Goal: Task Accomplishment & Management: Manage account settings

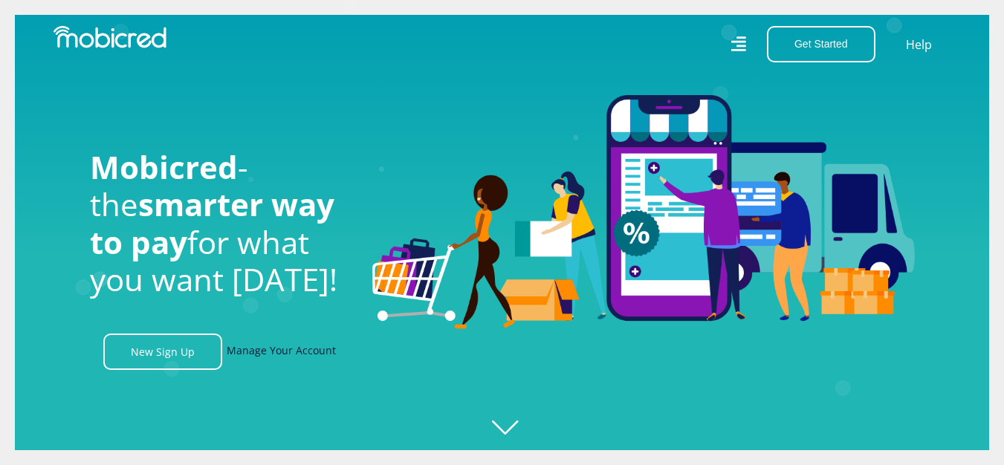
click at [270, 355] on link "Manage Your Account" at bounding box center [281, 352] width 109 height 36
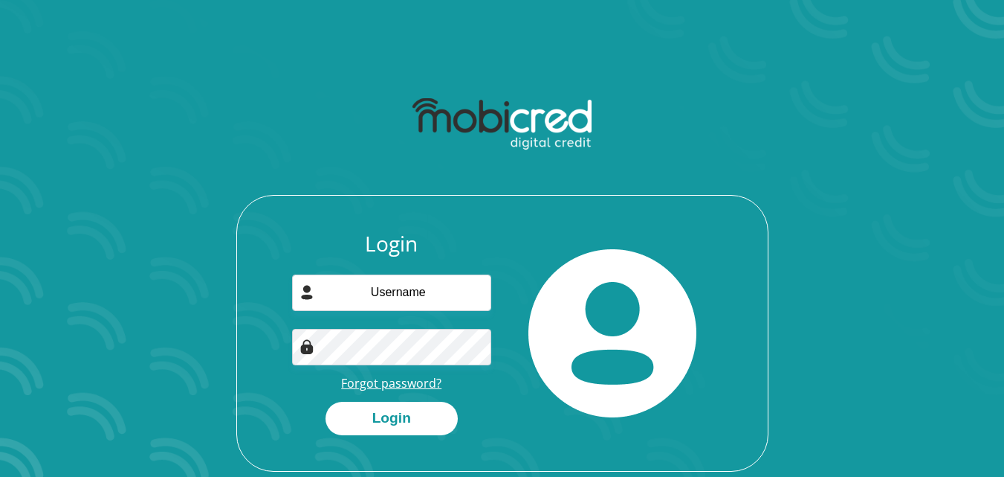
click at [384, 384] on link "Forgot password?" at bounding box center [391, 383] width 100 height 16
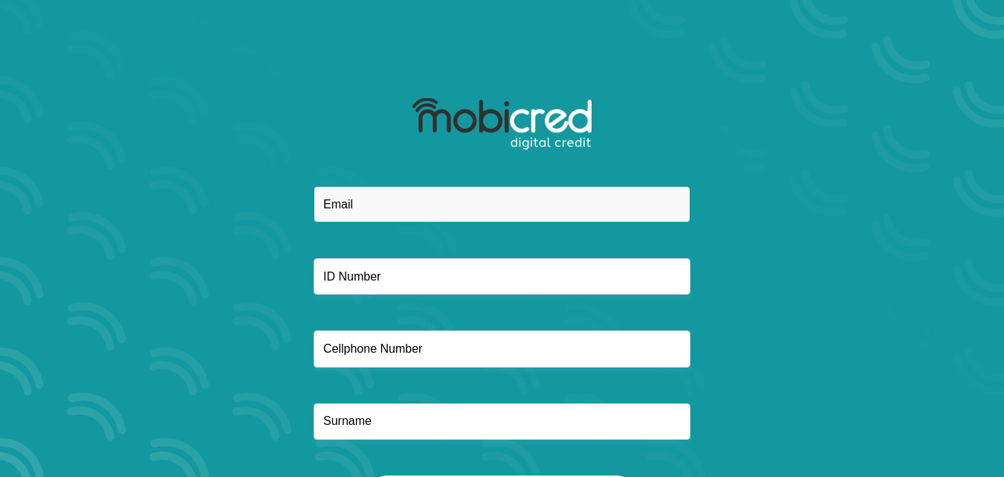
click at [407, 203] on input "email" at bounding box center [502, 204] width 377 height 36
type input "danikerennelson@gmai.com"
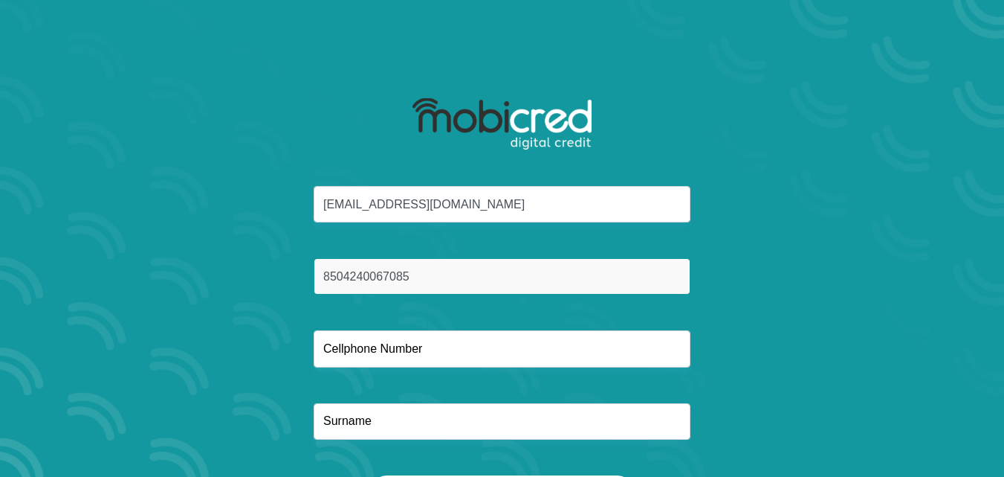
type input "8504240067085"
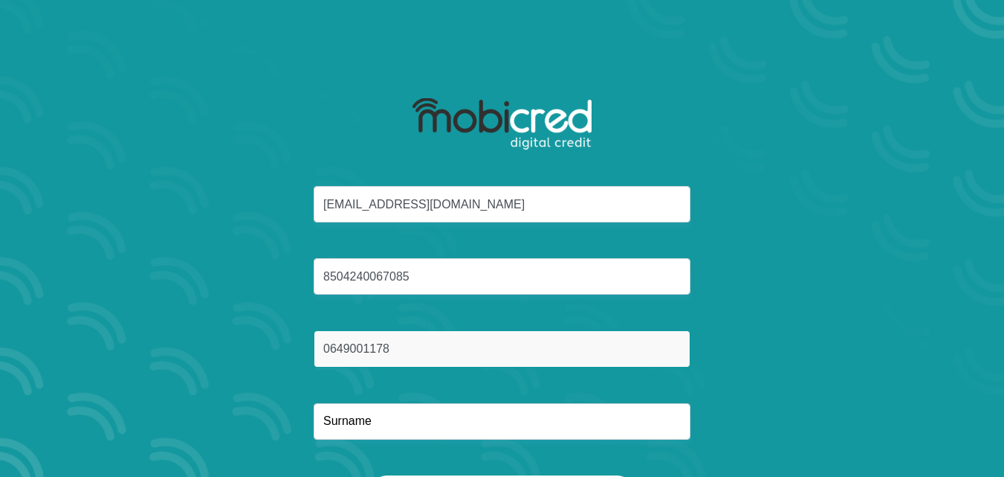
type input "0649001178"
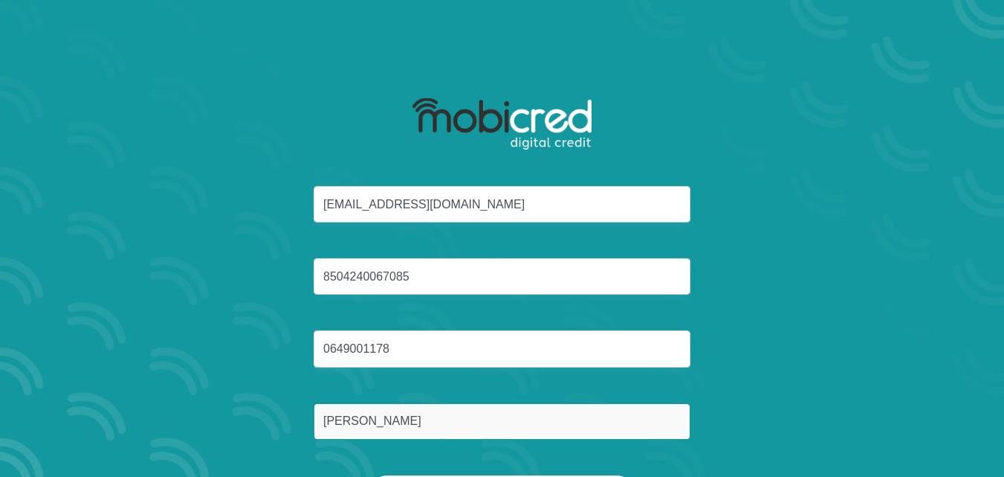
type input "Nelson"
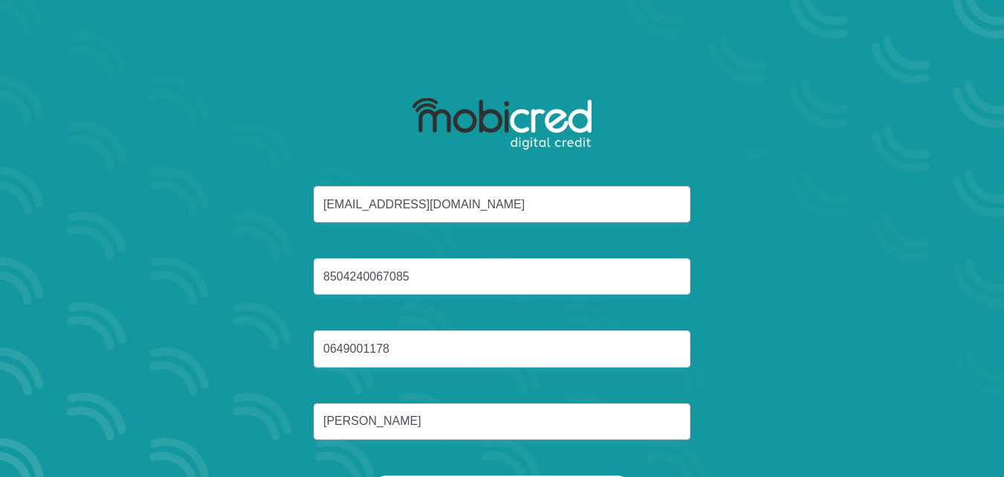
click at [279, 303] on div "danikerennelson@gmai.com 8504240067085 0649001178 Nelson" at bounding box center [502, 330] width 798 height 289
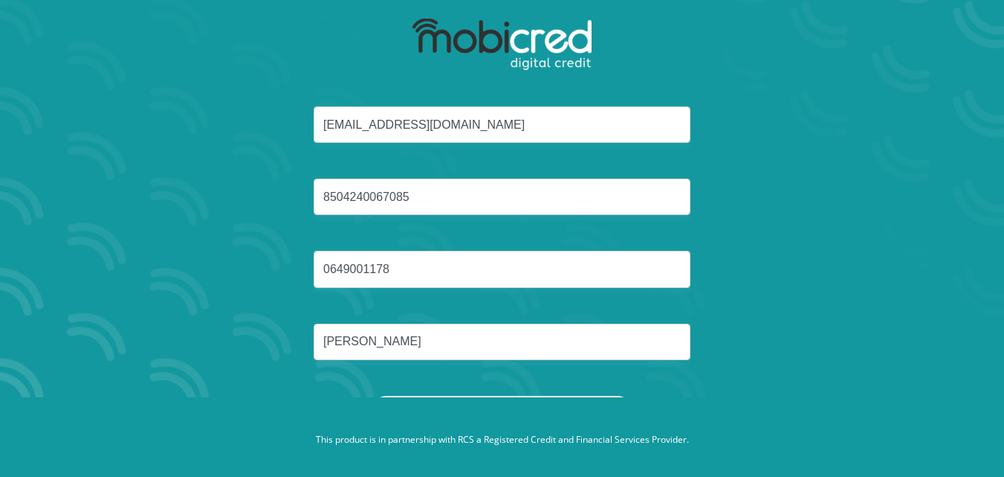
scroll to position [85, 0]
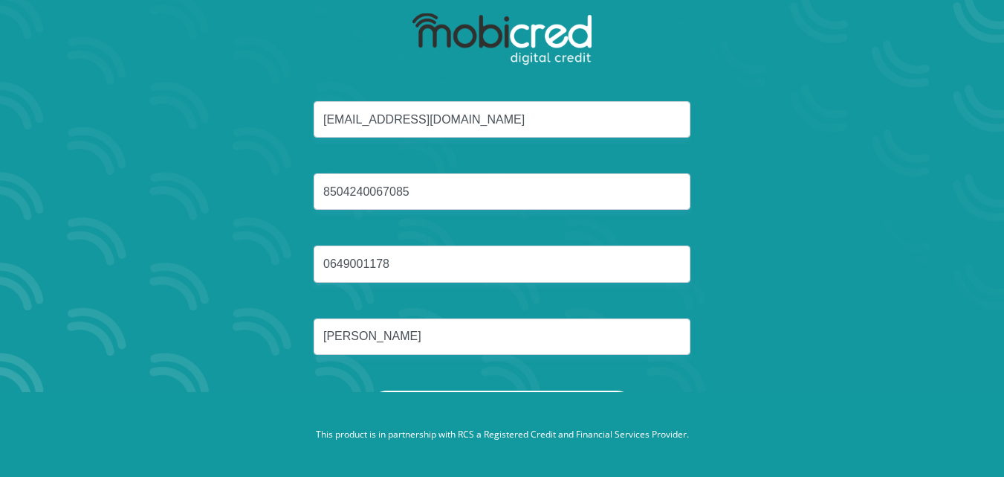
click at [481, 391] on button "Reset Password" at bounding box center [501, 406] width 263 height 33
